Goal: Navigation & Orientation: Find specific page/section

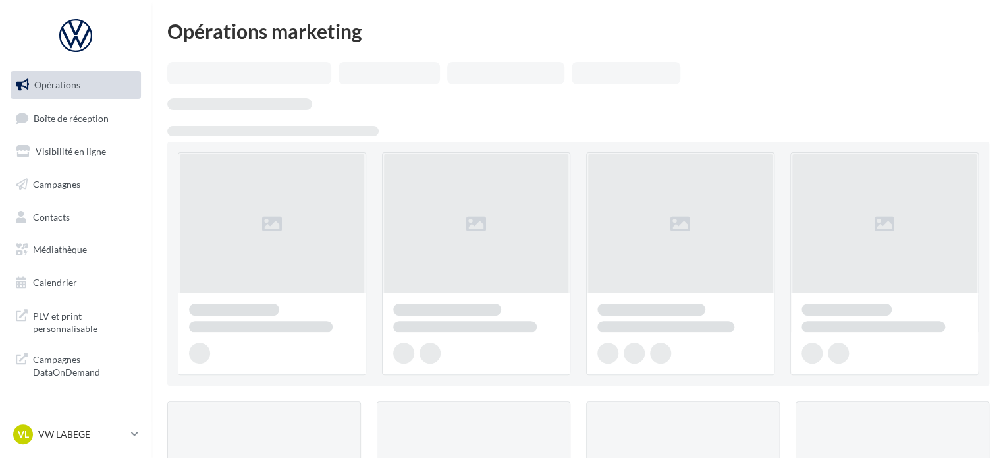
click at [111, 112] on link "Boîte de réception" at bounding box center [76, 118] width 136 height 28
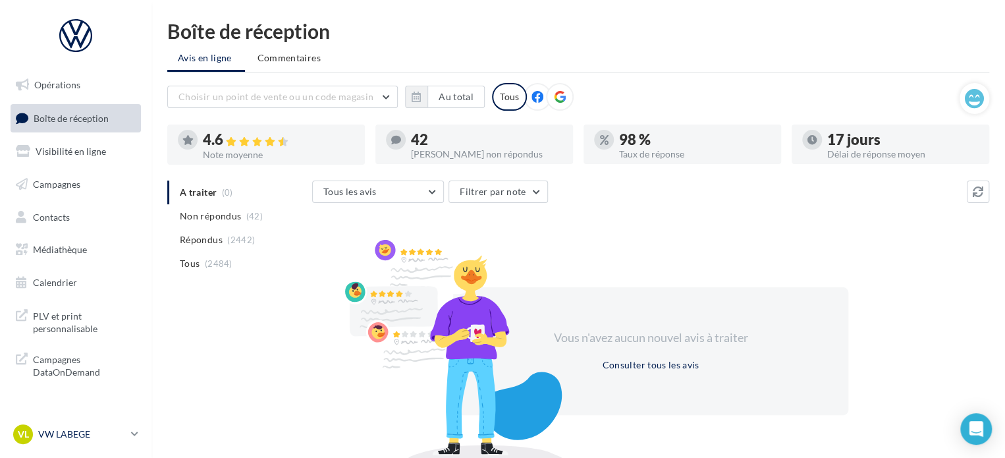
click at [79, 438] on p "VW LABEGE" at bounding box center [82, 434] width 88 height 13
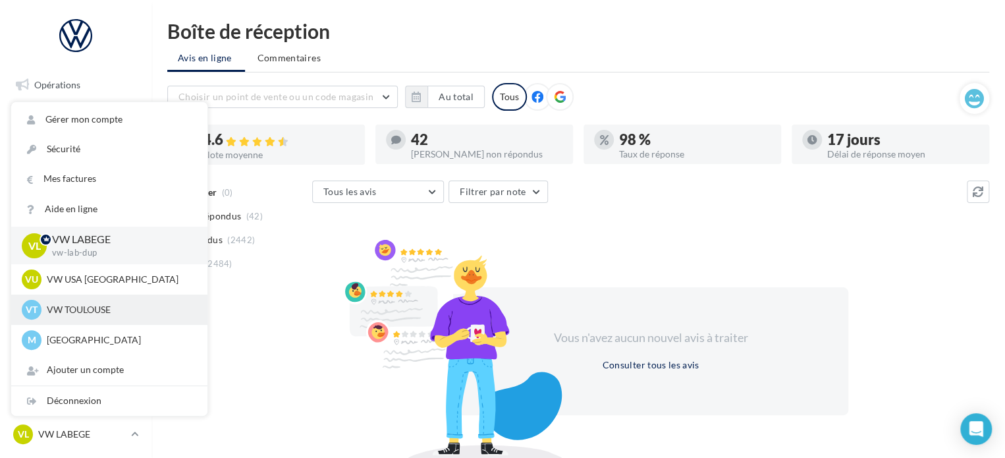
click at [93, 306] on p "VW TOULOUSE" at bounding box center [119, 309] width 145 height 13
